Goal: Task Accomplishment & Management: Use online tool/utility

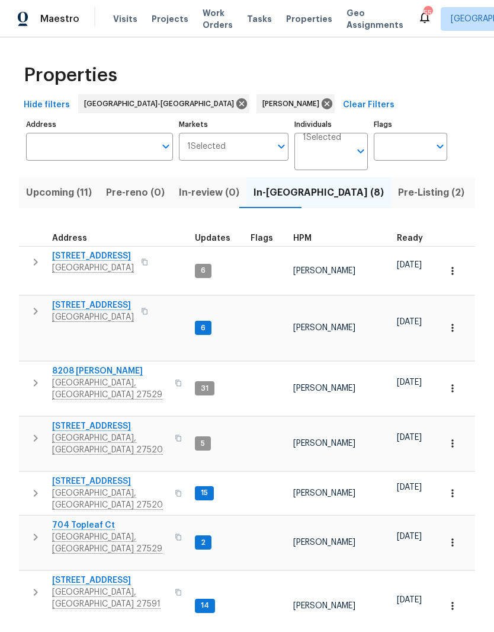
click at [108, 149] on input "Address" at bounding box center [90, 147] width 129 height 28
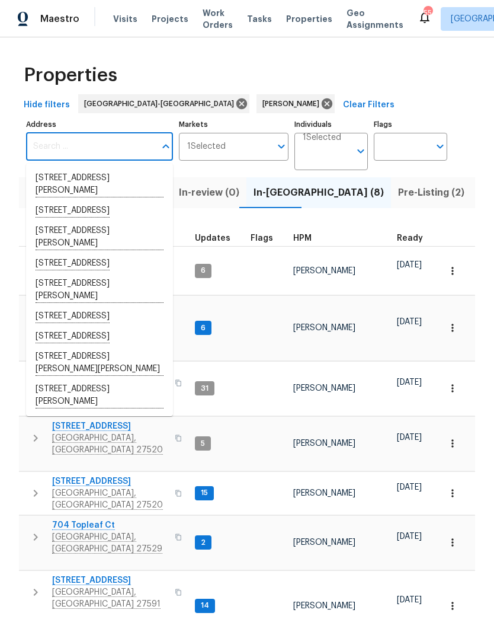
type input "2"
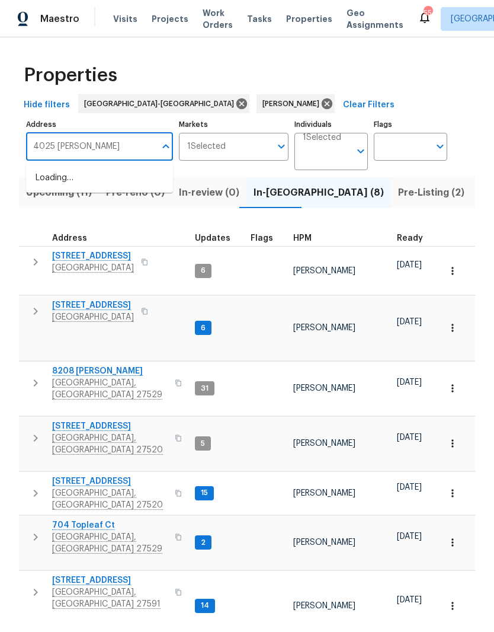
type input "4025 scofield"
click at [61, 186] on li "4025 Scofield Dr Raleigh NC 27610" at bounding box center [99, 184] width 147 height 33
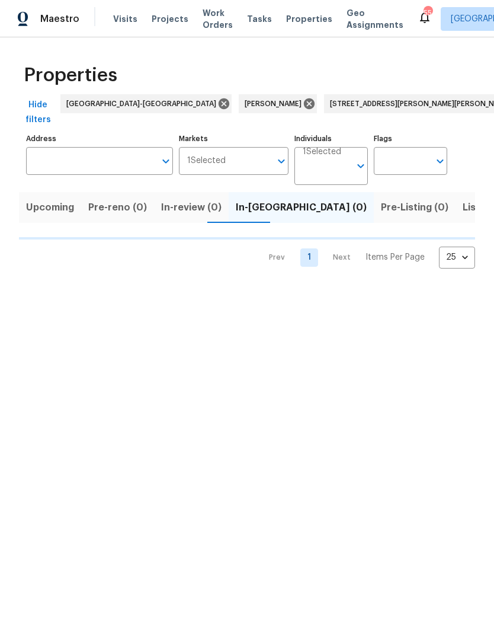
type input "4025 Scofield Dr Raleigh NC 27610"
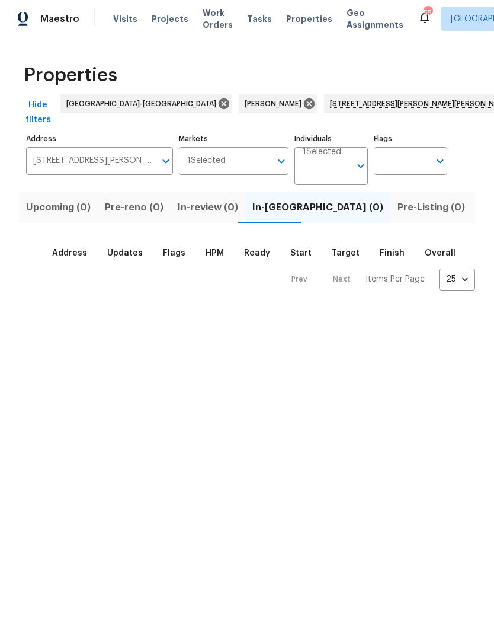
click at [472, 201] on button "Listed (1)" at bounding box center [500, 207] width 57 height 31
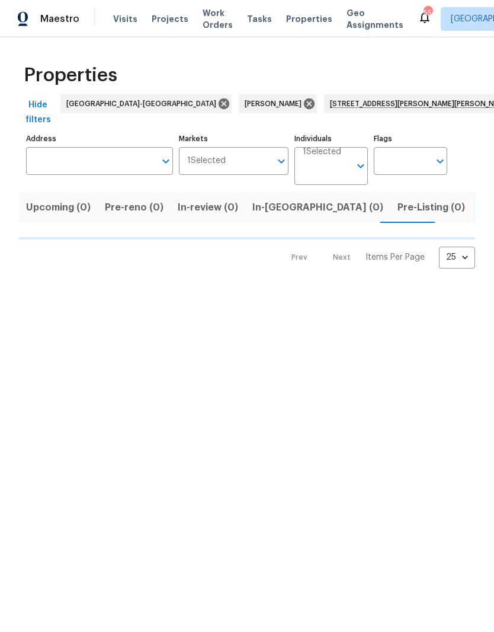
type input "4025 Scofield Dr Raleigh NC 27610"
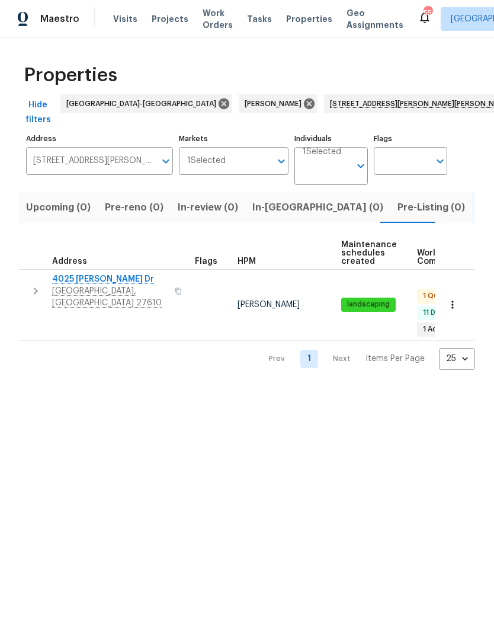
click at [81, 273] on span "4025 Scofield Dr" at bounding box center [110, 279] width 116 height 12
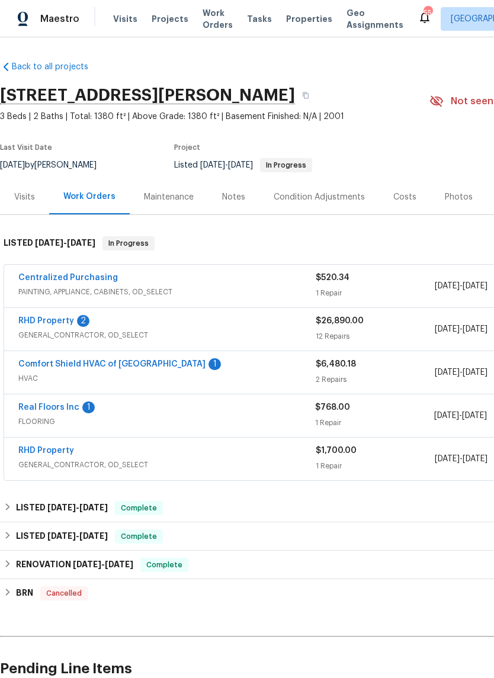
click at [32, 405] on link "Real Floors Inc" at bounding box center [48, 407] width 61 height 8
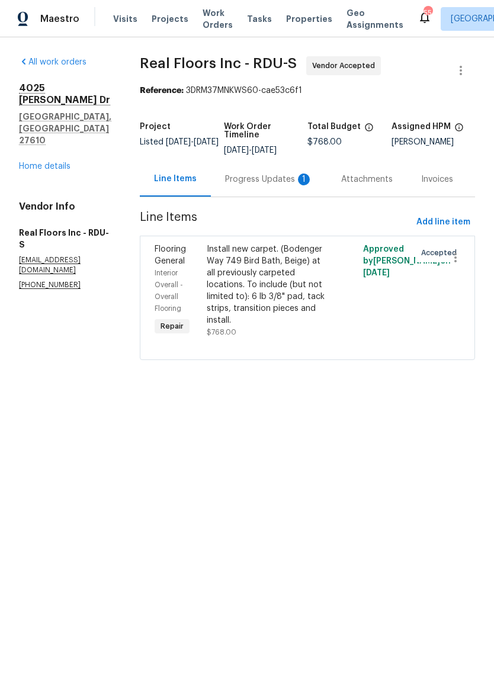
click at [282, 186] on div "Progress Updates 1" at bounding box center [269, 179] width 116 height 35
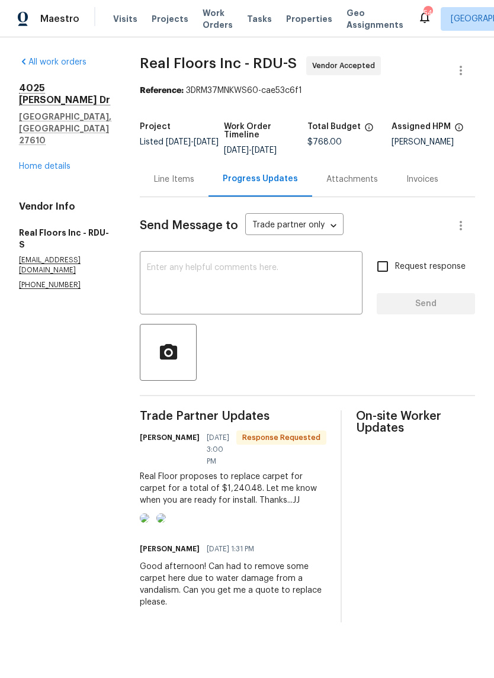
click at [280, 264] on textarea at bounding box center [251, 284] width 209 height 41
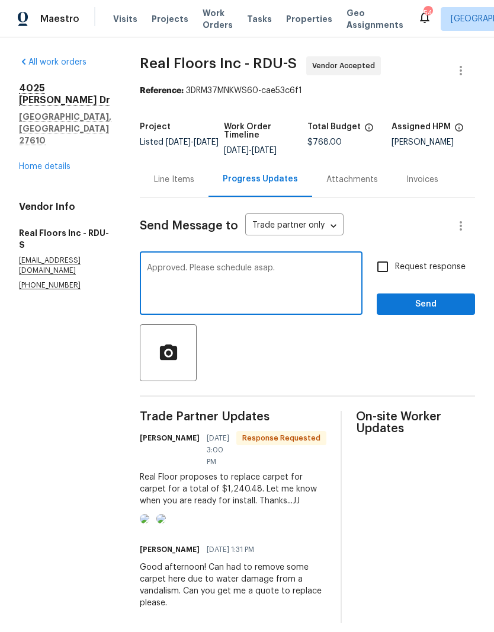
type textarea "Approved. Please schedule asap."
click at [421, 264] on span "Request response" at bounding box center [430, 267] width 70 height 12
click at [395, 264] on input "Request response" at bounding box center [382, 266] width 25 height 25
checkbox input "true"
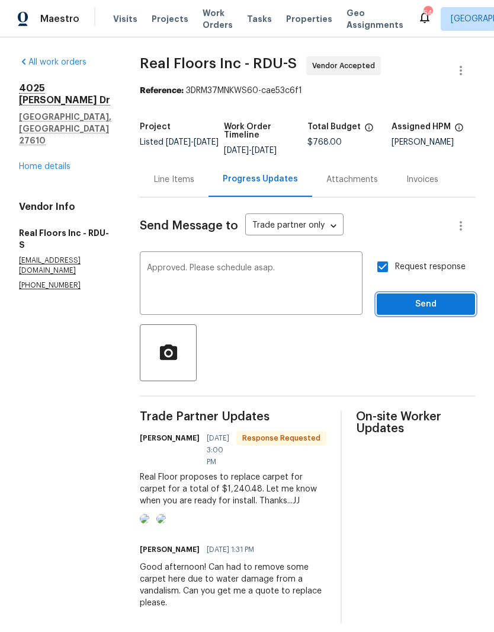
click at [444, 305] on span "Send" at bounding box center [425, 304] width 79 height 15
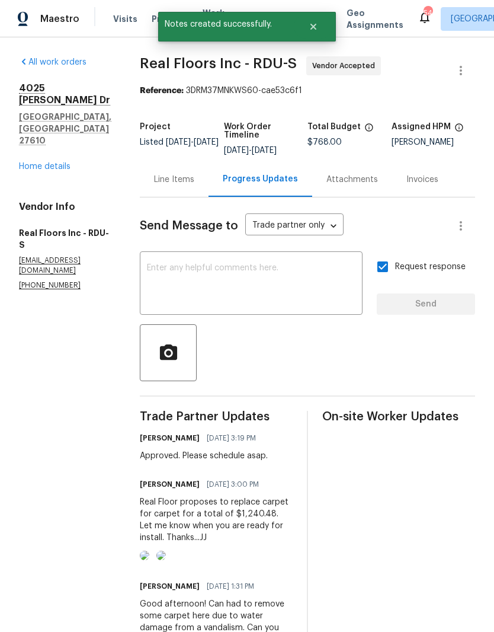
click at [173, 191] on div "Line Items" at bounding box center [174, 179] width 69 height 35
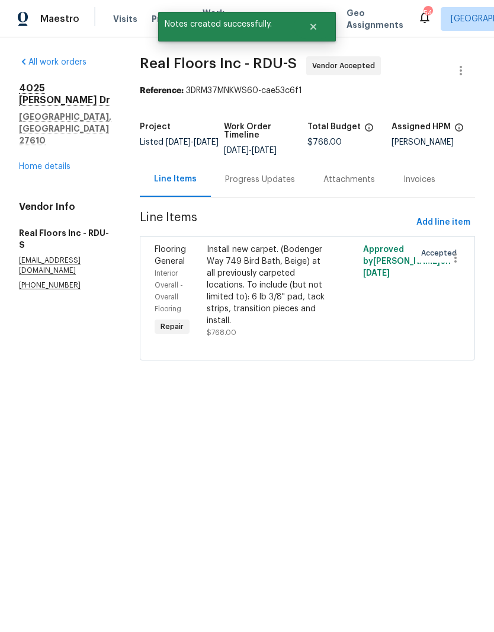
click at [303, 306] on div "Install new carpet. (Bodenger Way 749 Bird Bath, Beige) at all previously carpe…" at bounding box center [268, 284] width 123 height 83
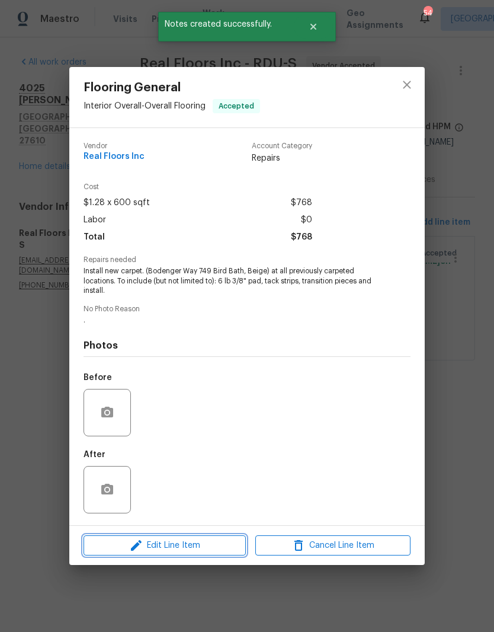
click at [219, 549] on span "Edit Line Item" at bounding box center [164, 545] width 155 height 15
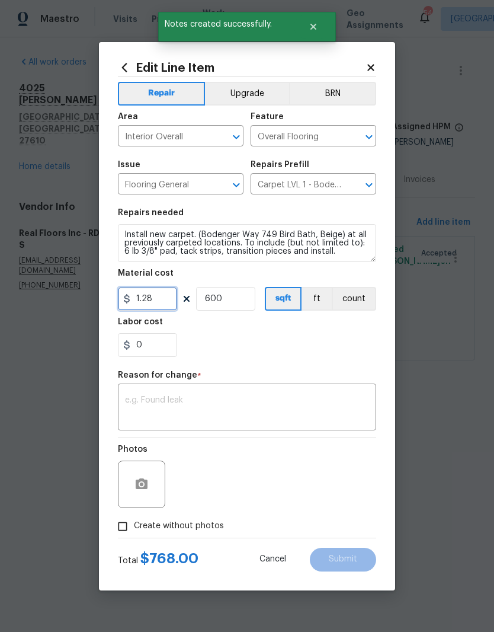
click at [161, 297] on input "1.28" at bounding box center [147, 299] width 59 height 24
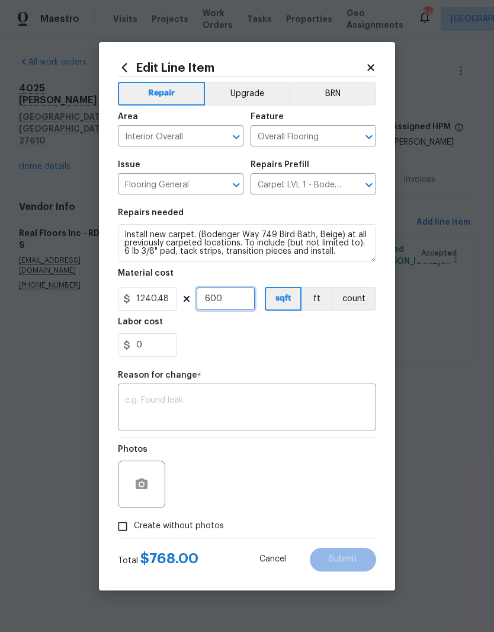
click at [239, 303] on input "600" at bounding box center [225, 299] width 59 height 24
type input "1240.48"
type input "1"
click at [295, 339] on div "0" at bounding box center [247, 345] width 258 height 24
click at [267, 408] on textarea at bounding box center [247, 408] width 244 height 25
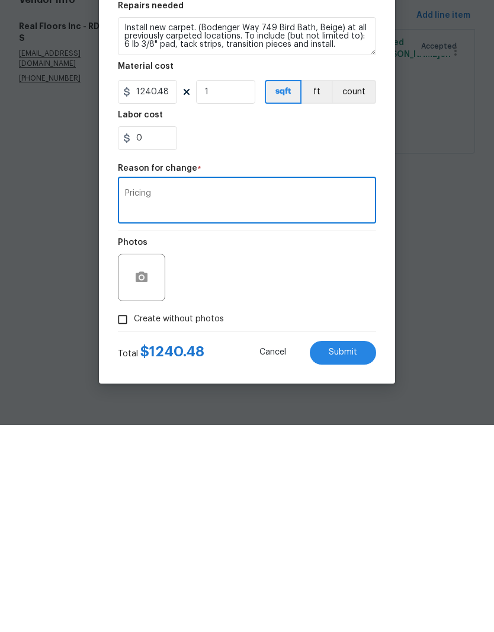
type textarea "Pricing"
click at [293, 438] on div "Photos" at bounding box center [247, 476] width 258 height 77
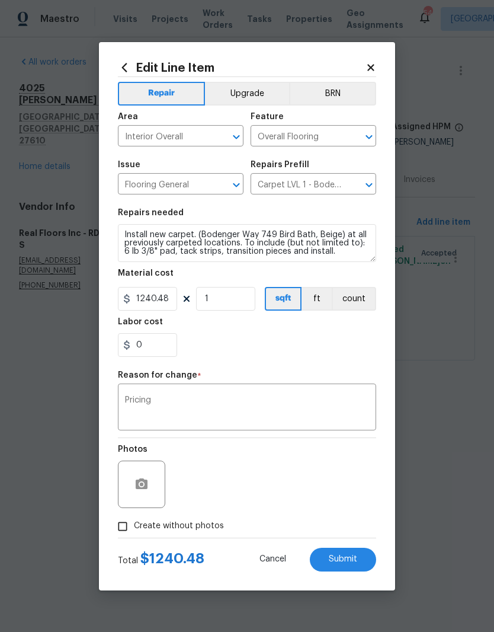
click at [358, 566] on button "Submit" at bounding box center [343, 559] width 66 height 24
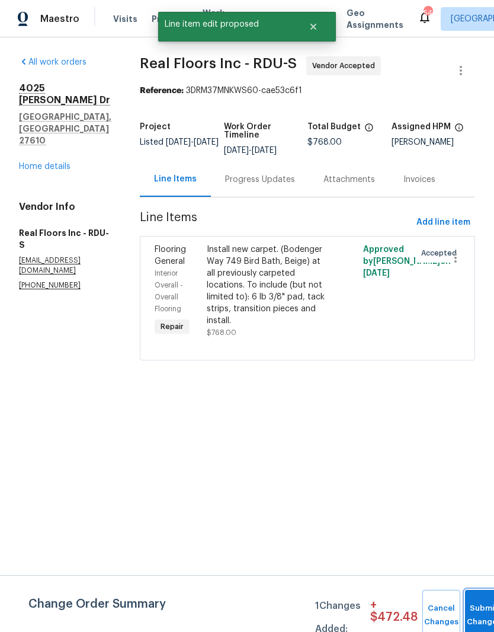
click at [475, 605] on button "Submit Changes" at bounding box center [484, 614] width 38 height 51
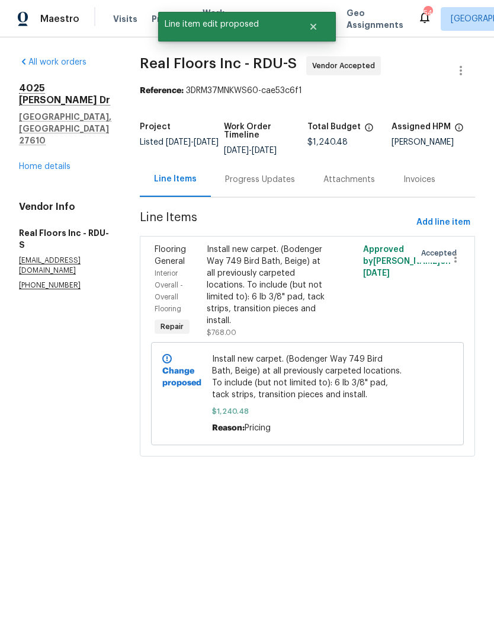
click at [52, 162] on link "Home details" at bounding box center [45, 166] width 52 height 8
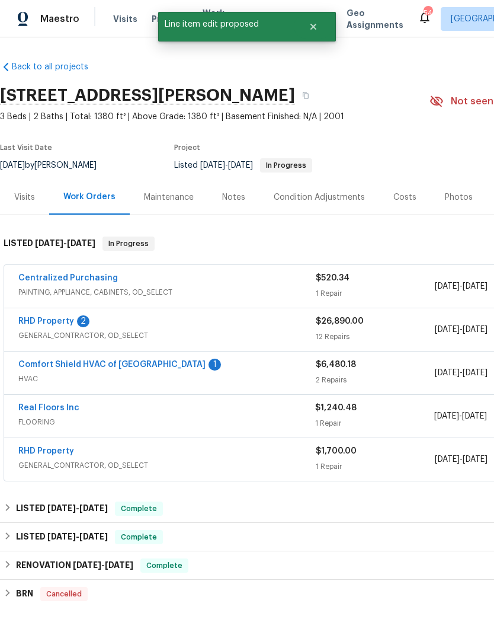
click at [65, 318] on link "RHD Property" at bounding box center [46, 321] width 56 height 8
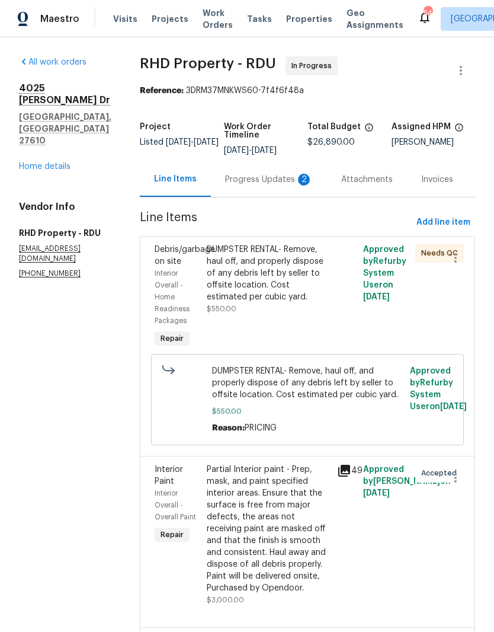
click at [265, 185] on div "Progress Updates 2" at bounding box center [269, 180] width 88 height 12
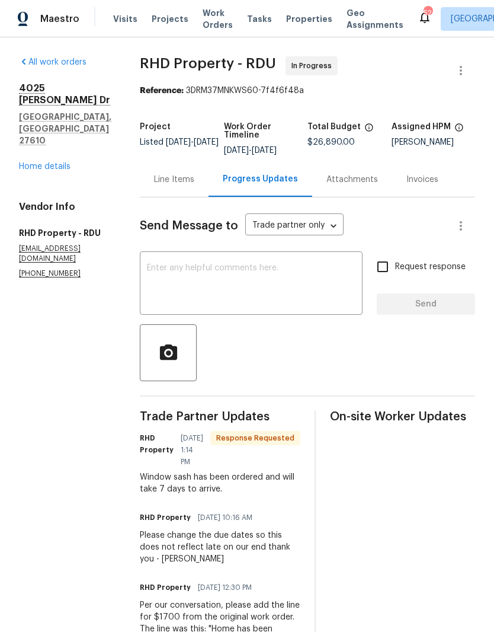
click at [194, 185] on div "Line Items" at bounding box center [174, 180] width 40 height 12
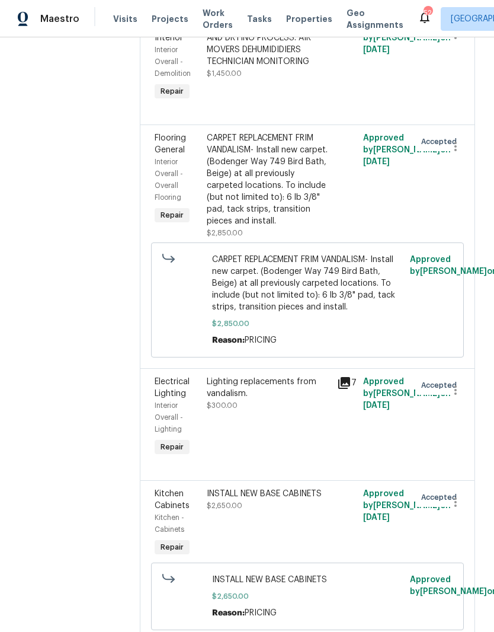
scroll to position [2368, 0]
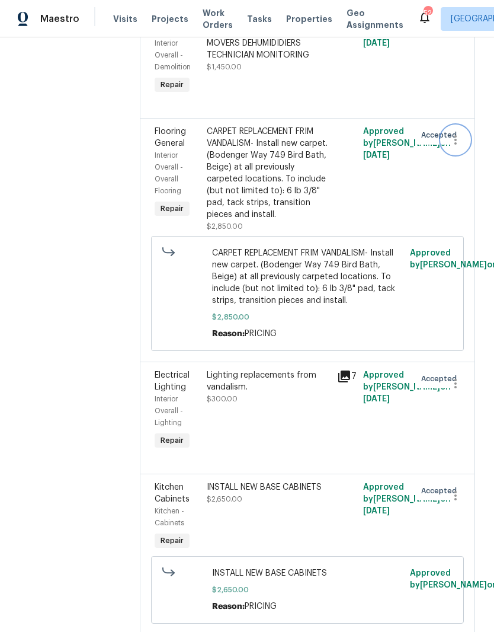
click at [459, 147] on icon "button" at bounding box center [455, 140] width 14 height 14
click at [471, 245] on li "Cancel" at bounding box center [461, 242] width 46 height 20
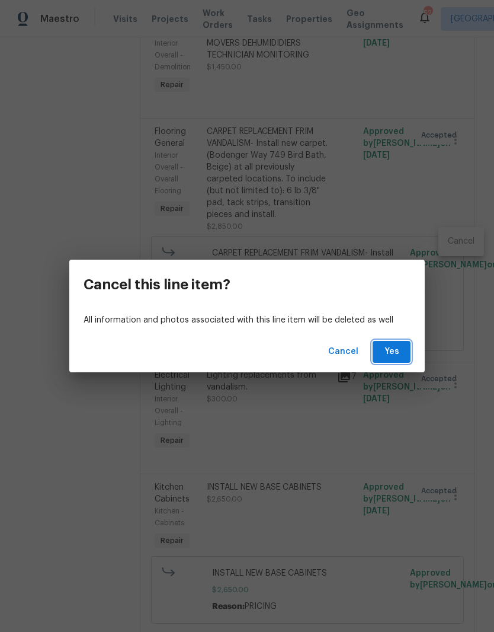
click at [402, 353] on button "Yes" at bounding box center [392, 352] width 38 height 22
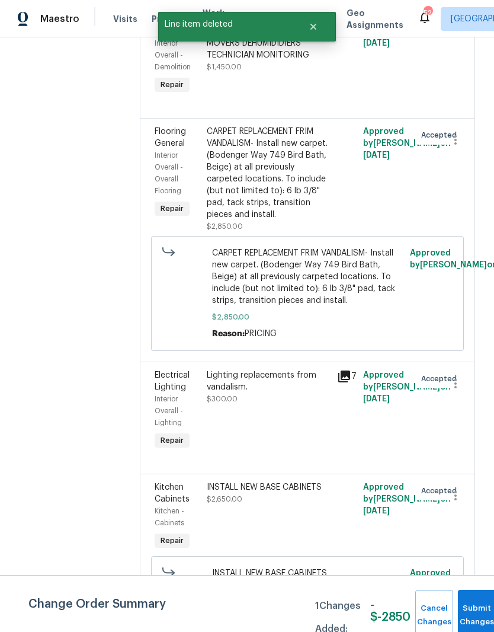
scroll to position [0, 0]
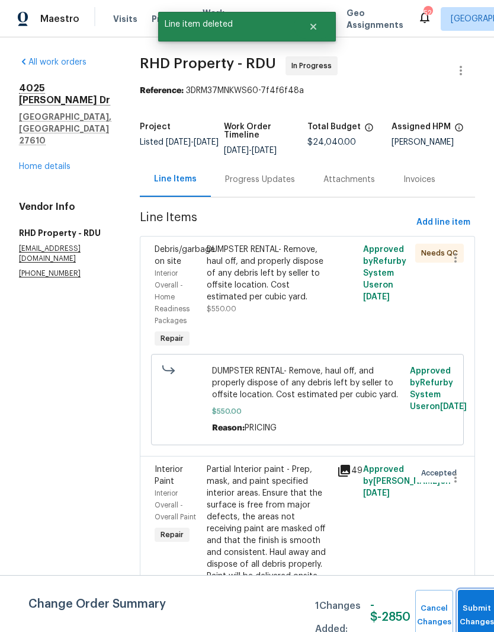
click at [473, 608] on button "Submit Changes" at bounding box center [477, 614] width 38 height 51
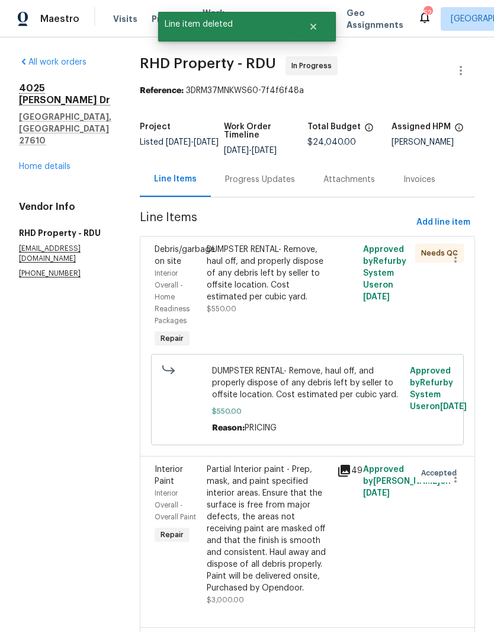
click at [290, 194] on div "Progress Updates" at bounding box center [260, 179] width 98 height 35
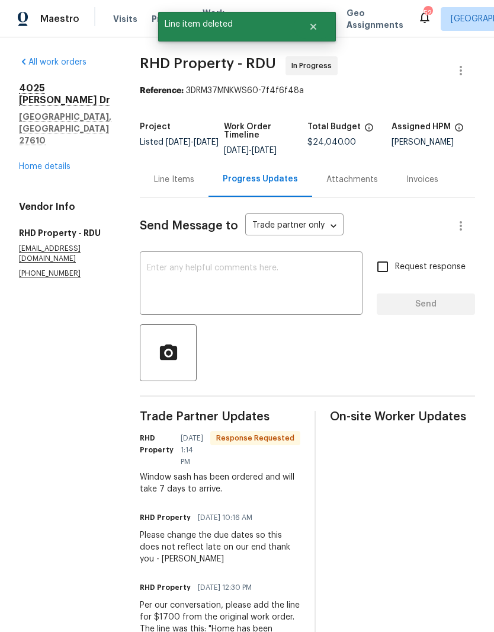
click at [231, 283] on textarea at bounding box center [251, 284] width 209 height 41
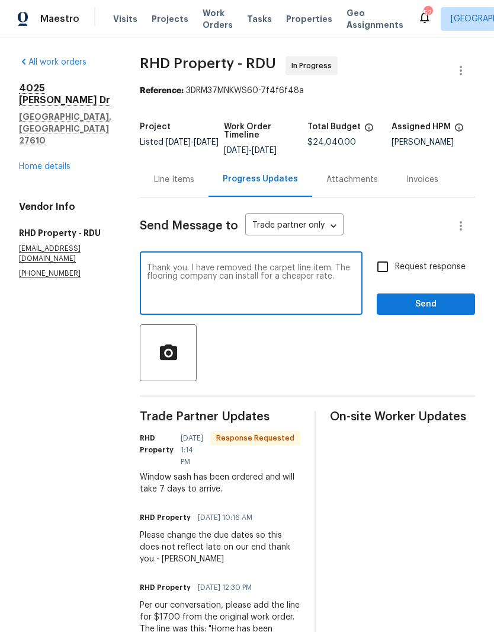
type textarea "Thank you. I have removed the carpet line item. The flooring company can instal…"
click at [394, 269] on input "Request response" at bounding box center [382, 266] width 25 height 25
checkbox input "true"
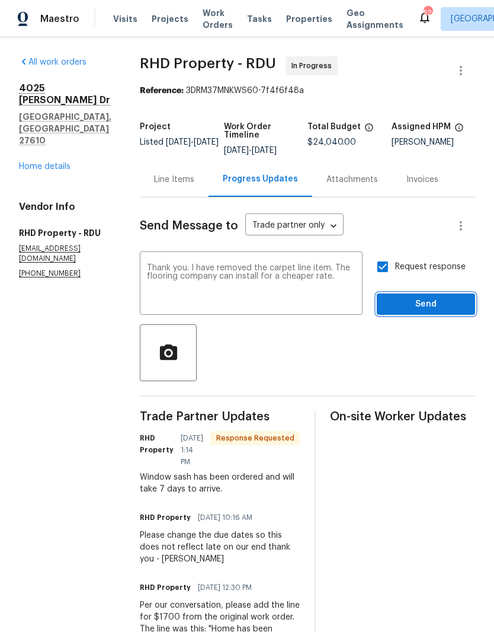
click at [451, 312] on span "Send" at bounding box center [425, 304] width 79 height 15
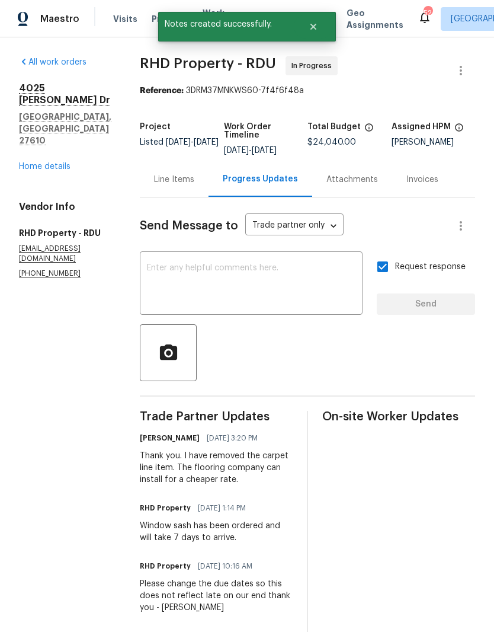
click at [49, 162] on link "Home details" at bounding box center [45, 166] width 52 height 8
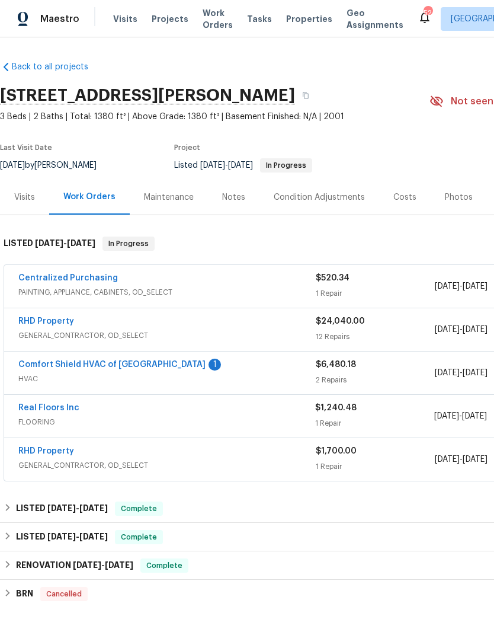
click at [39, 367] on link "Comfort Shield HVAC of NC" at bounding box center [111, 364] width 187 height 8
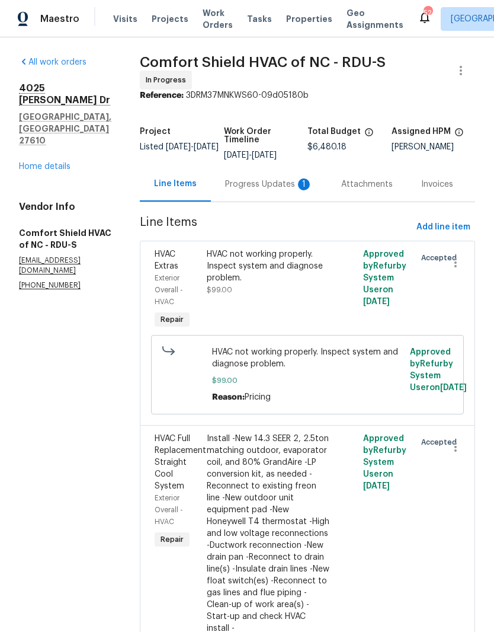
click at [287, 190] on div "Progress Updates 1" at bounding box center [269, 184] width 88 height 12
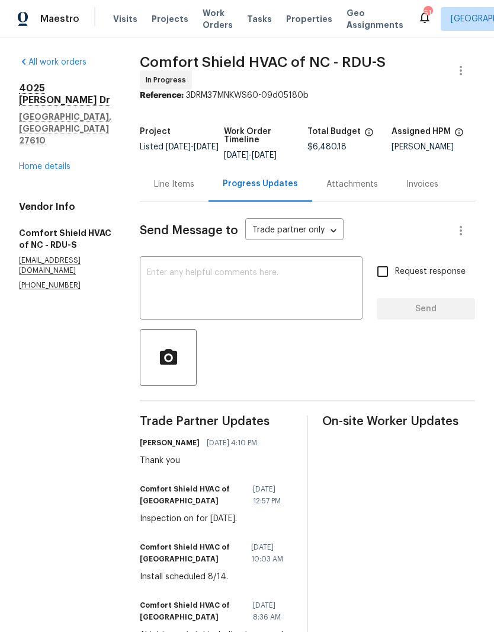
click at [301, 297] on textarea at bounding box center [251, 288] width 209 height 41
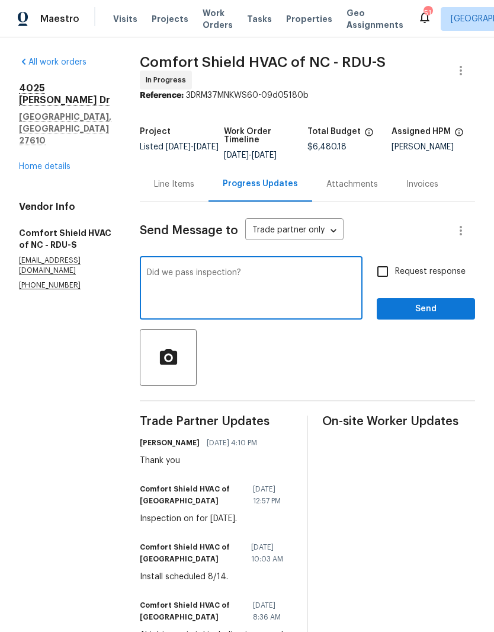
type textarea "Did we pass inspection?"
click at [443, 268] on label "Request response" at bounding box center [417, 271] width 95 height 25
click at [395, 268] on input "Request response" at bounding box center [382, 271] width 25 height 25
checkbox input "true"
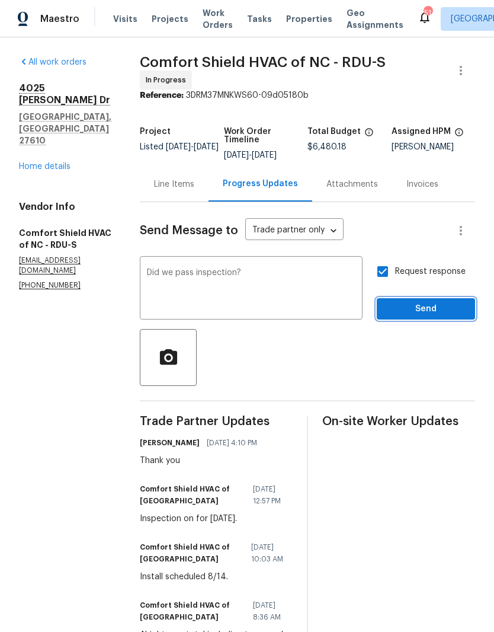
click at [453, 316] on span "Send" at bounding box center [425, 309] width 79 height 15
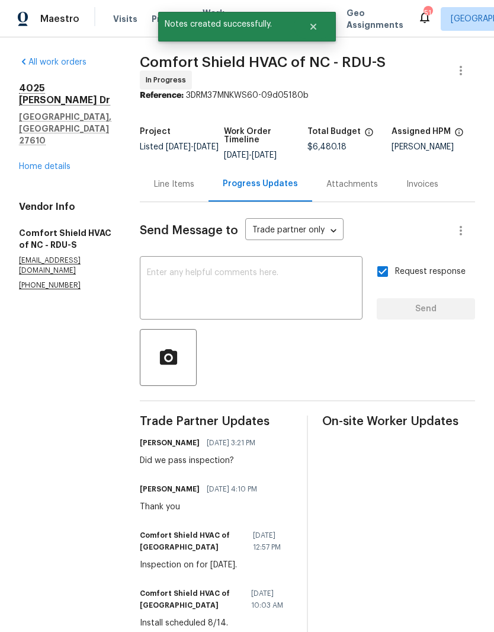
click at [28, 162] on link "Home details" at bounding box center [45, 166] width 52 height 8
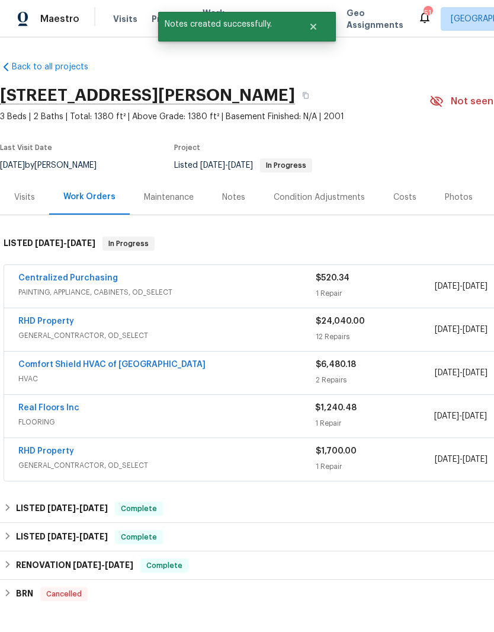
click at [235, 195] on div "Notes" at bounding box center [233, 197] width 23 height 12
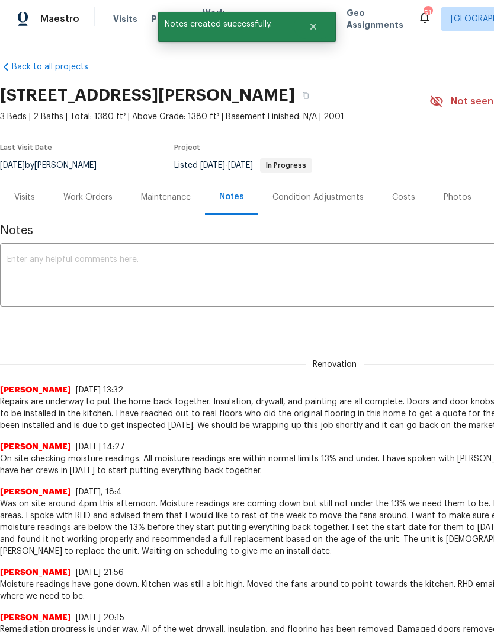
click at [288, 270] on textarea at bounding box center [334, 275] width 655 height 41
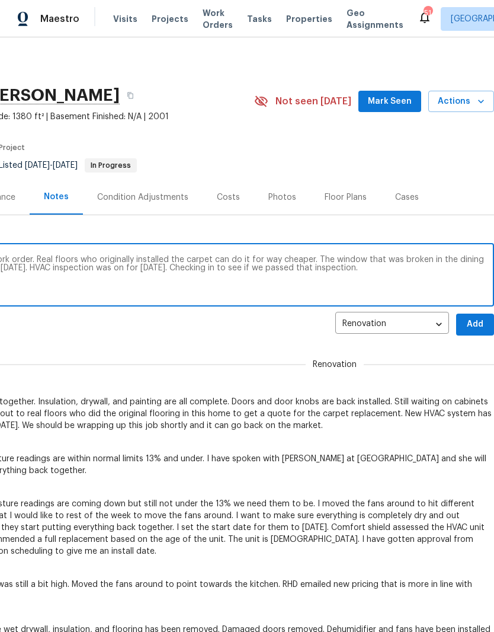
scroll to position [0, 175]
type textarea "Remove the carpet line item from RHD‘s work order. Real floors who originally i…"
click at [482, 320] on span "Add" at bounding box center [475, 324] width 19 height 15
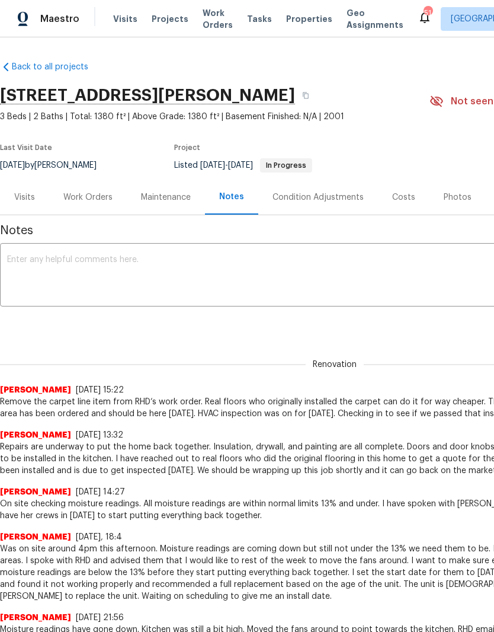
scroll to position [0, 0]
